Goal: Task Accomplishment & Management: Manage account settings

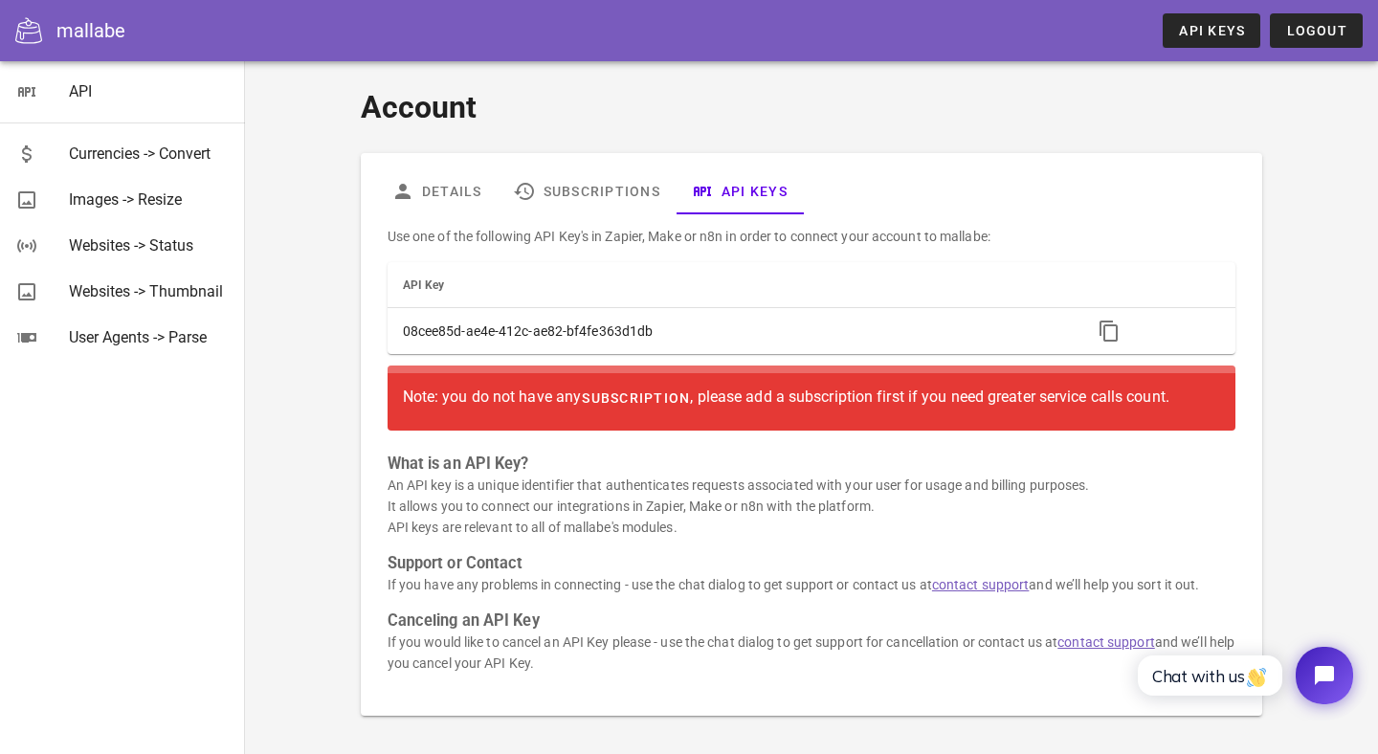
click at [626, 392] on span "subscription" at bounding box center [635, 397] width 109 height 15
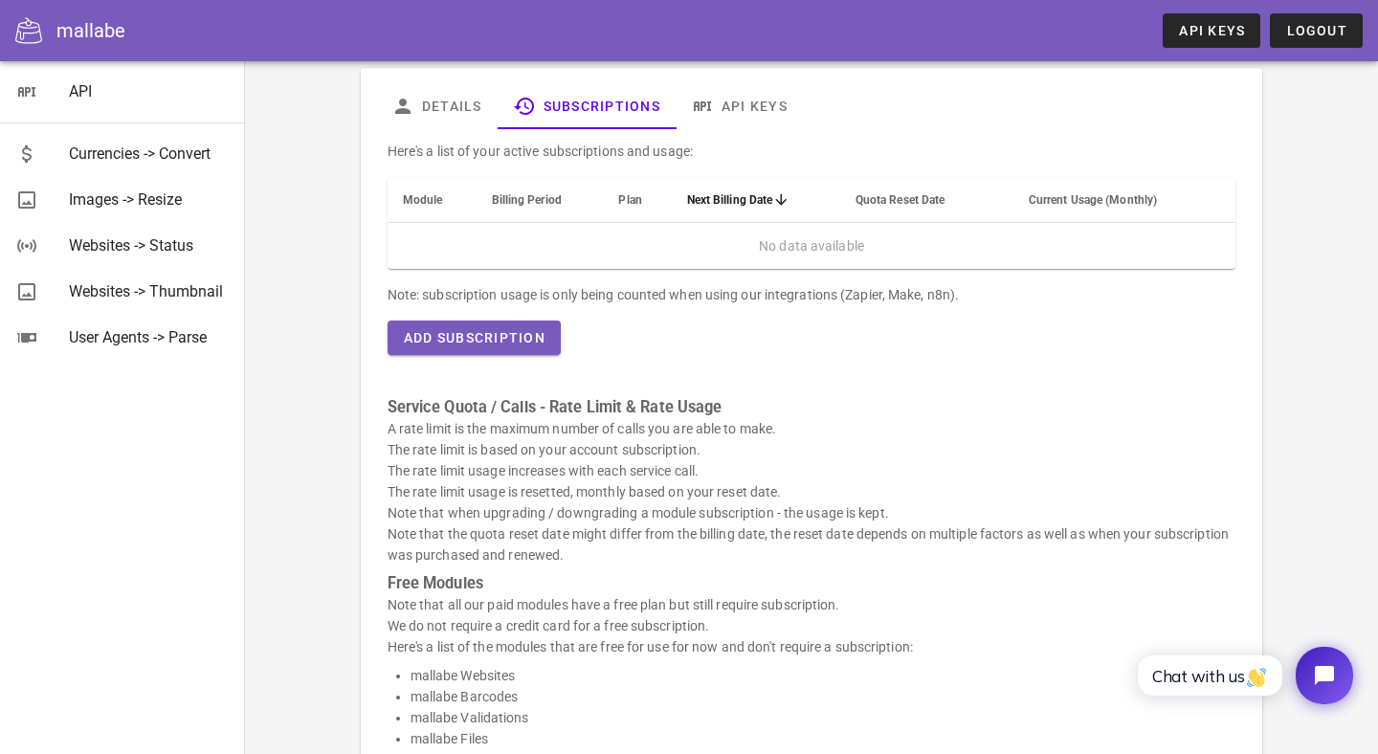
scroll to position [81, 0]
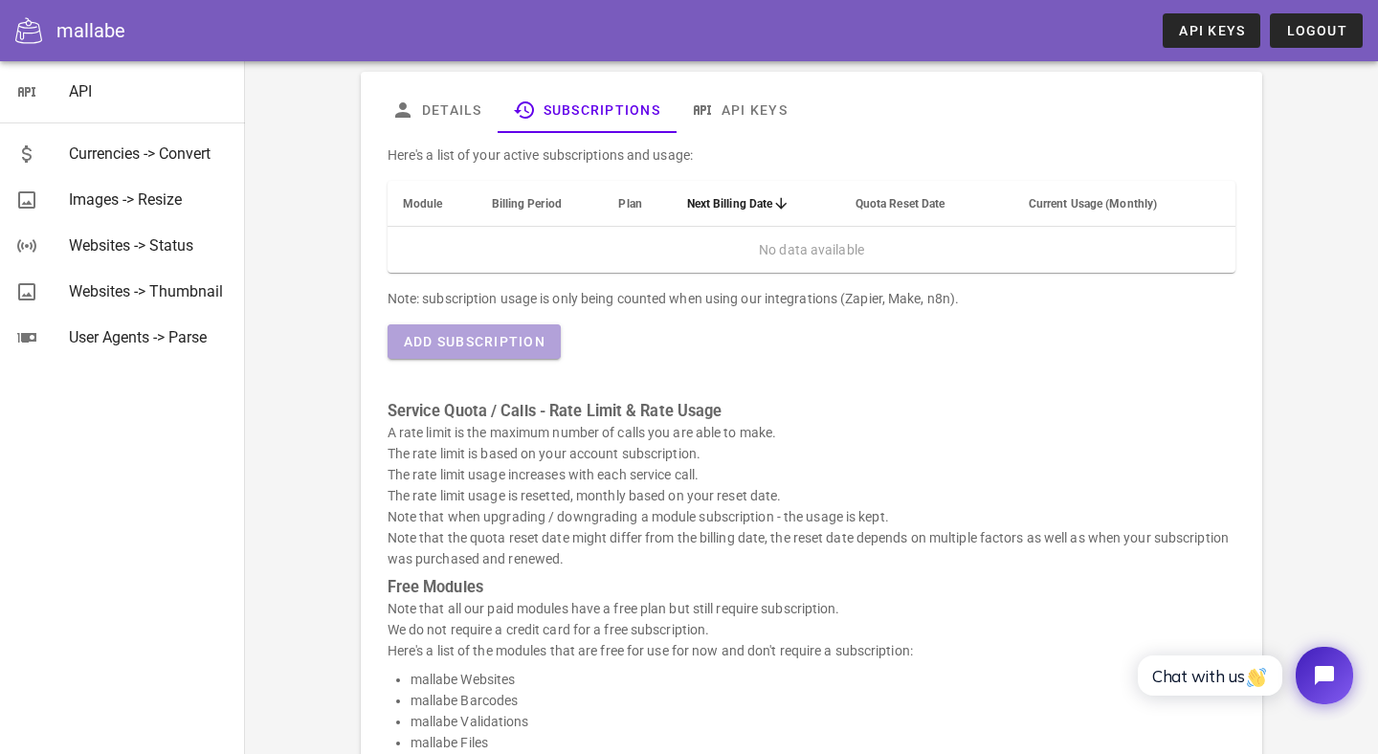
click at [423, 356] on button "Add Subscription" at bounding box center [474, 341] width 173 height 34
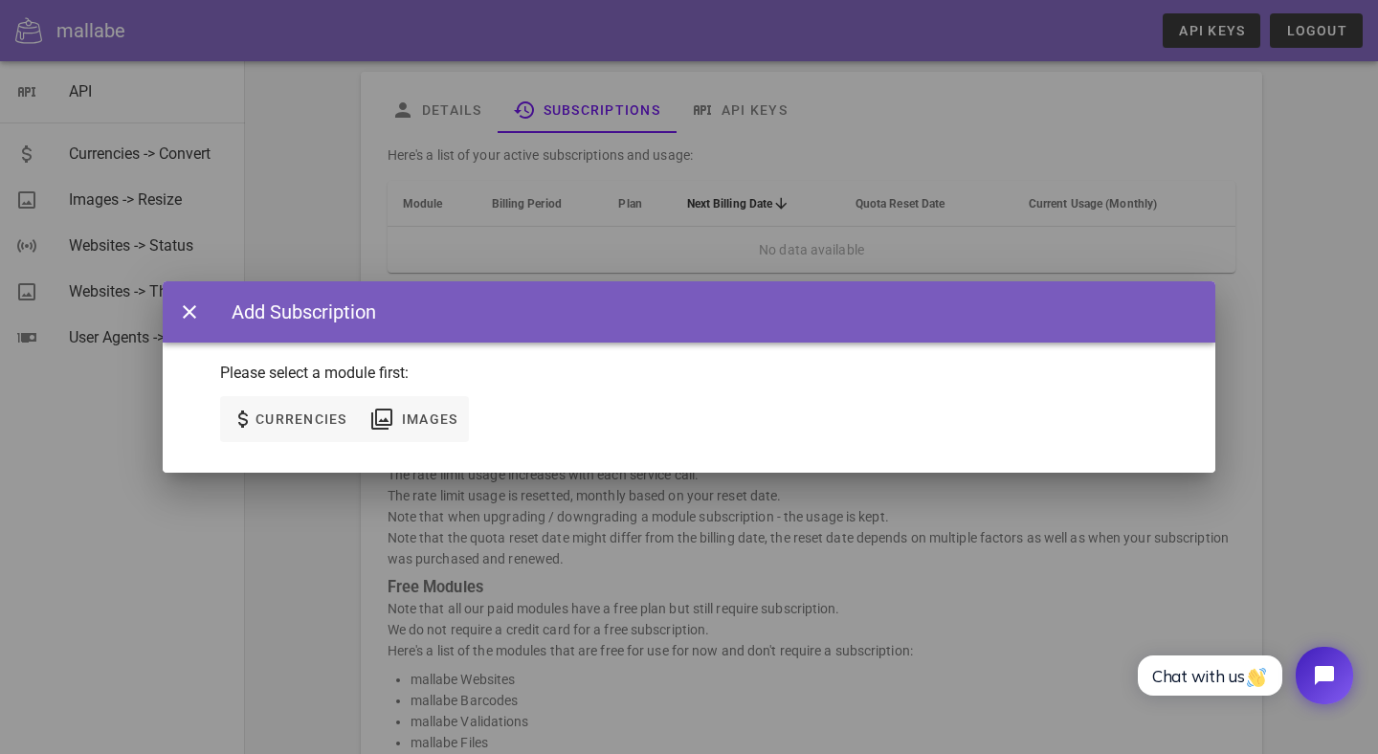
drag, startPoint x: 429, startPoint y: 366, endPoint x: 188, endPoint y: 366, distance: 240.2
click at [188, 366] on div "Please select a module first:" at bounding box center [689, 381] width 1053 height 38
click at [184, 314] on icon "button" at bounding box center [189, 311] width 23 height 23
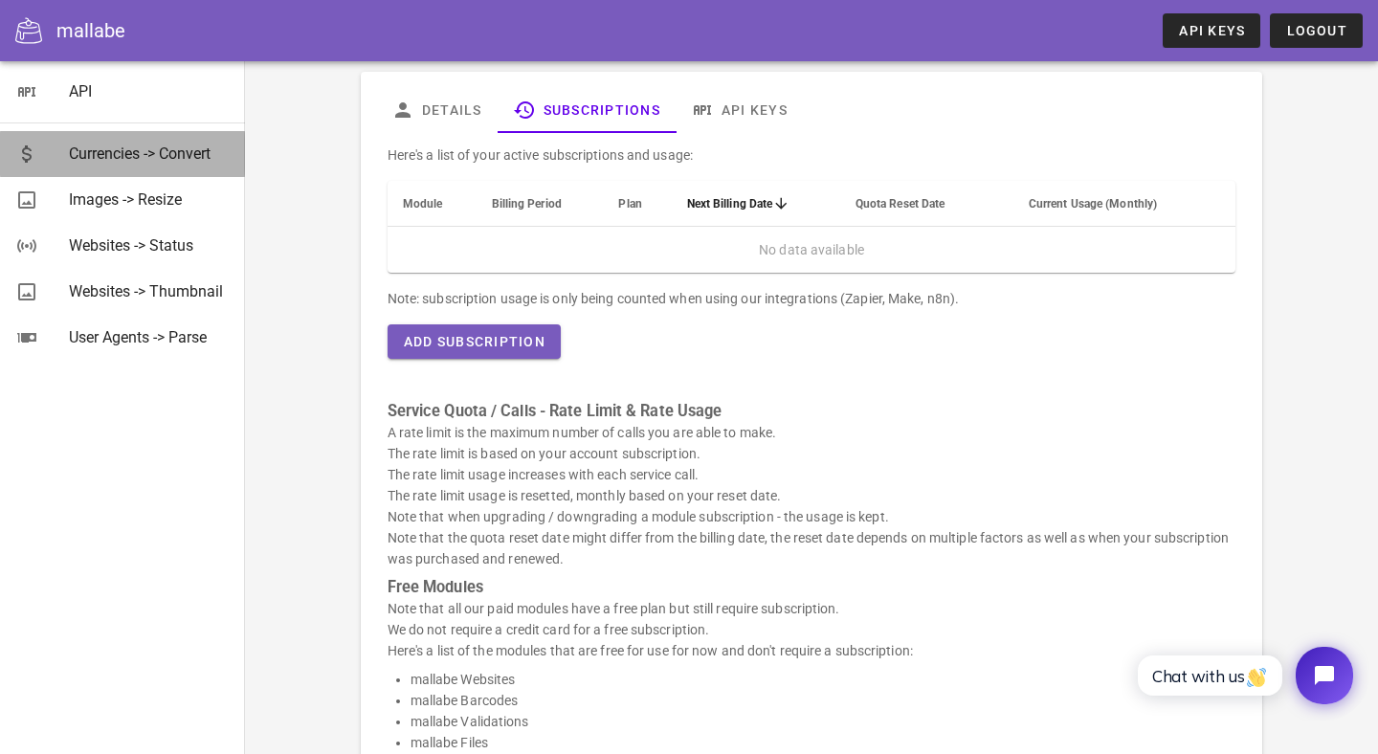
click at [171, 168] on div "Currencies -> Convert" at bounding box center [149, 153] width 161 height 41
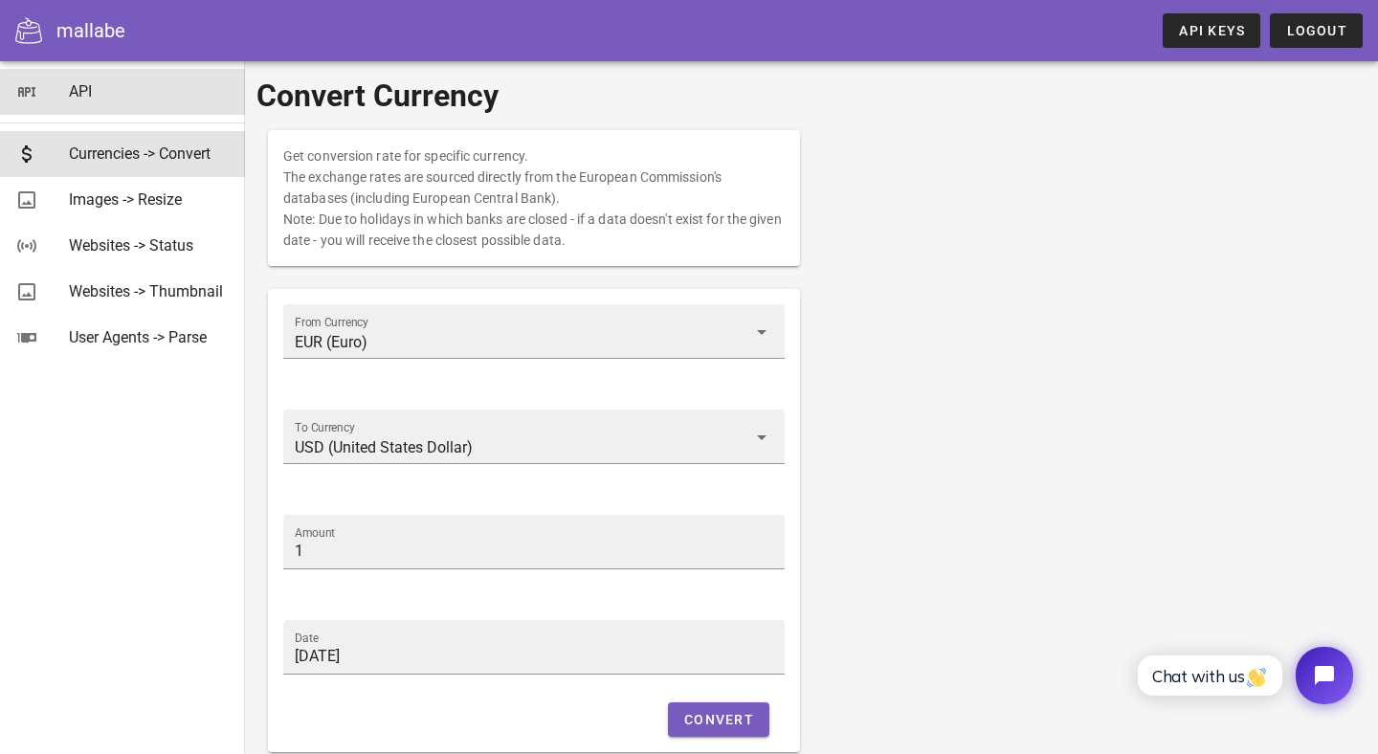
click at [155, 100] on div "API" at bounding box center [149, 91] width 161 height 18
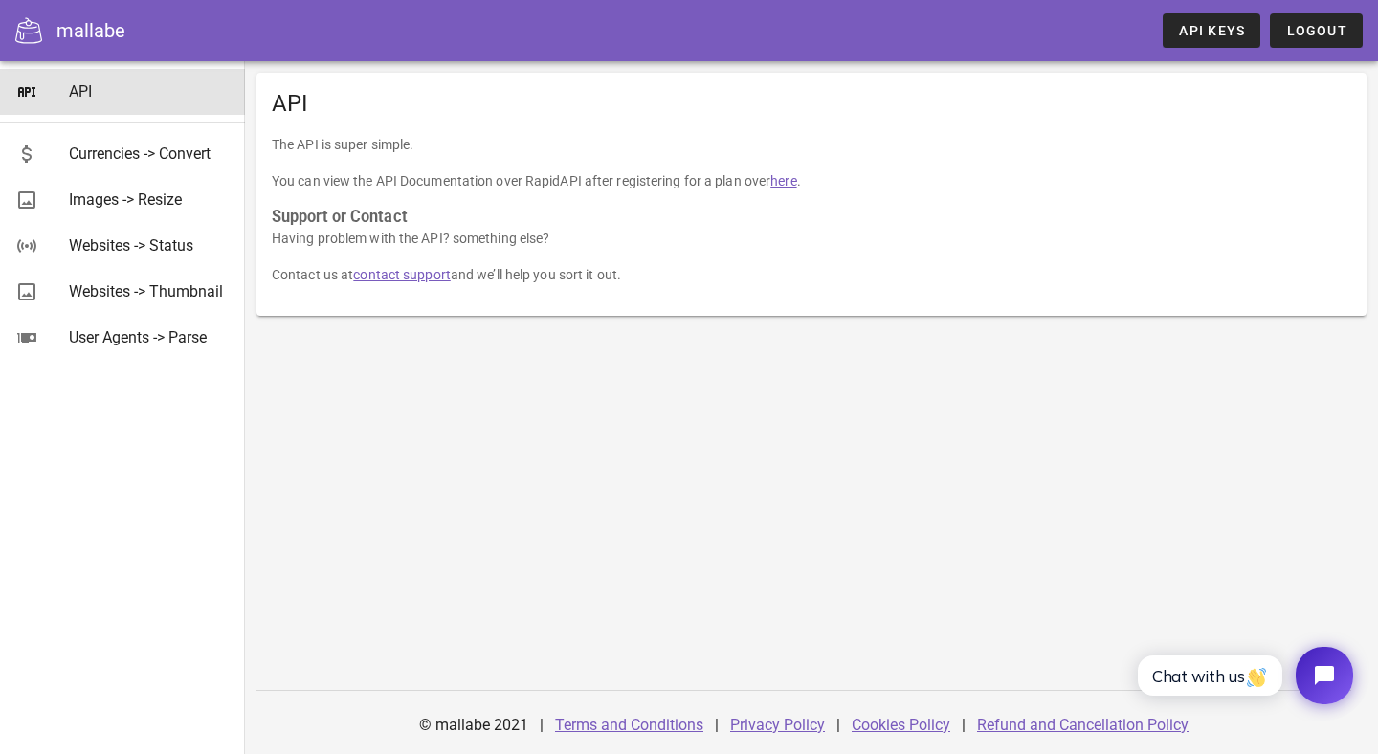
drag, startPoint x: 333, startPoint y: 103, endPoint x: 260, endPoint y: 103, distance: 72.7
click at [260, 103] on div "API" at bounding box center [811, 103] width 1110 height 61
